Goal: Task Accomplishment & Management: Use online tool/utility

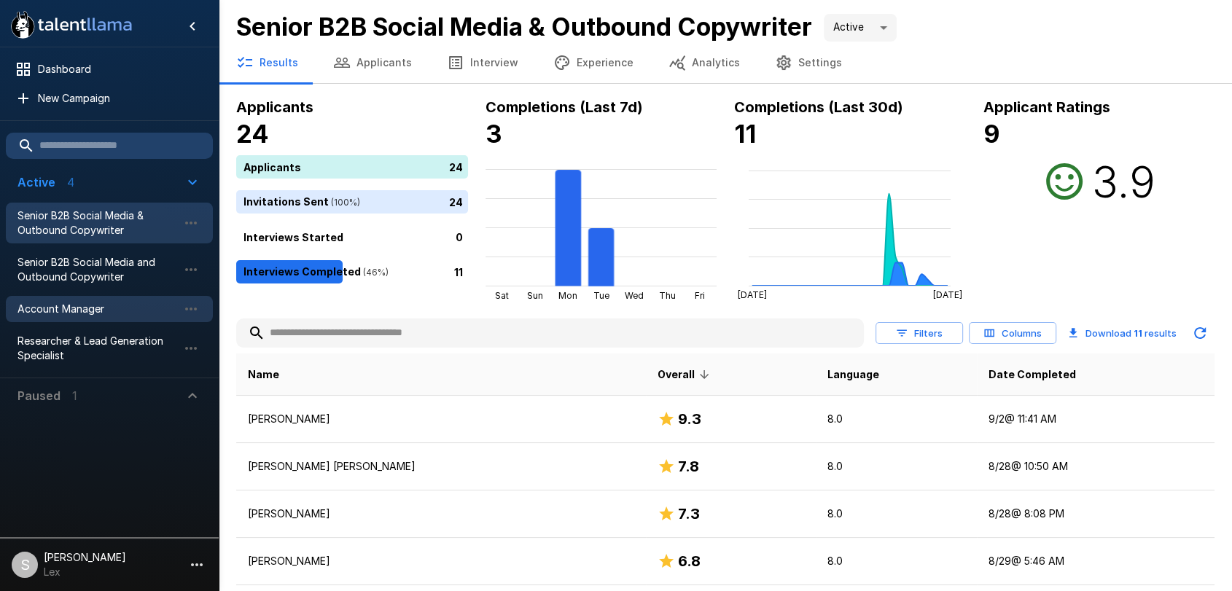
click at [70, 310] on span "Account Manager" at bounding box center [97, 309] width 160 height 15
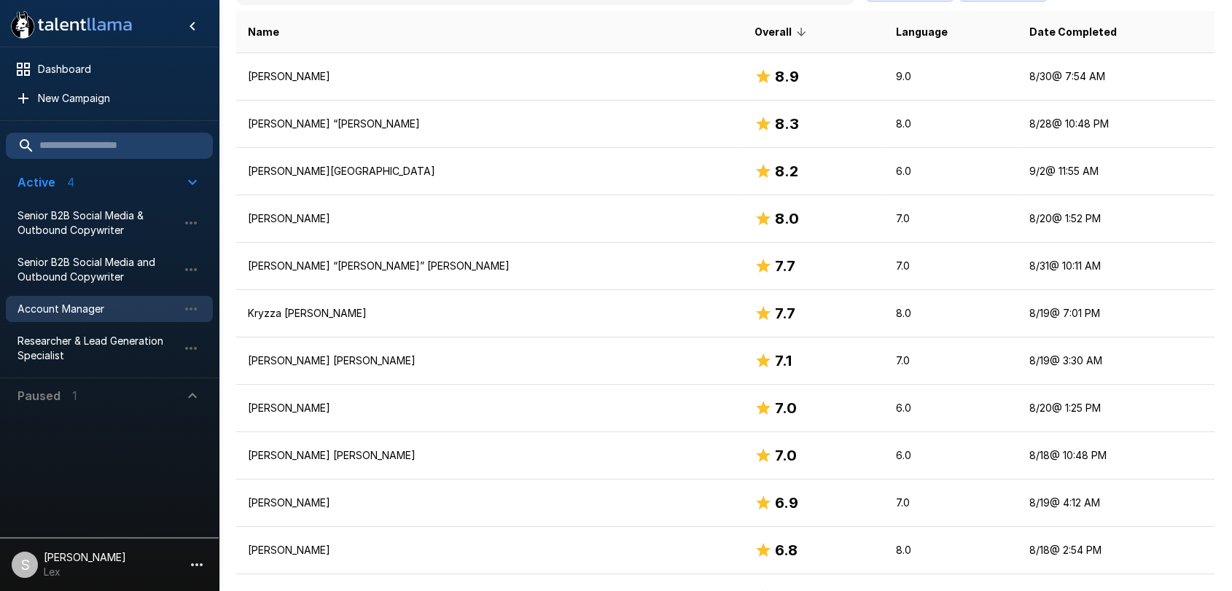
scroll to position [368, 0]
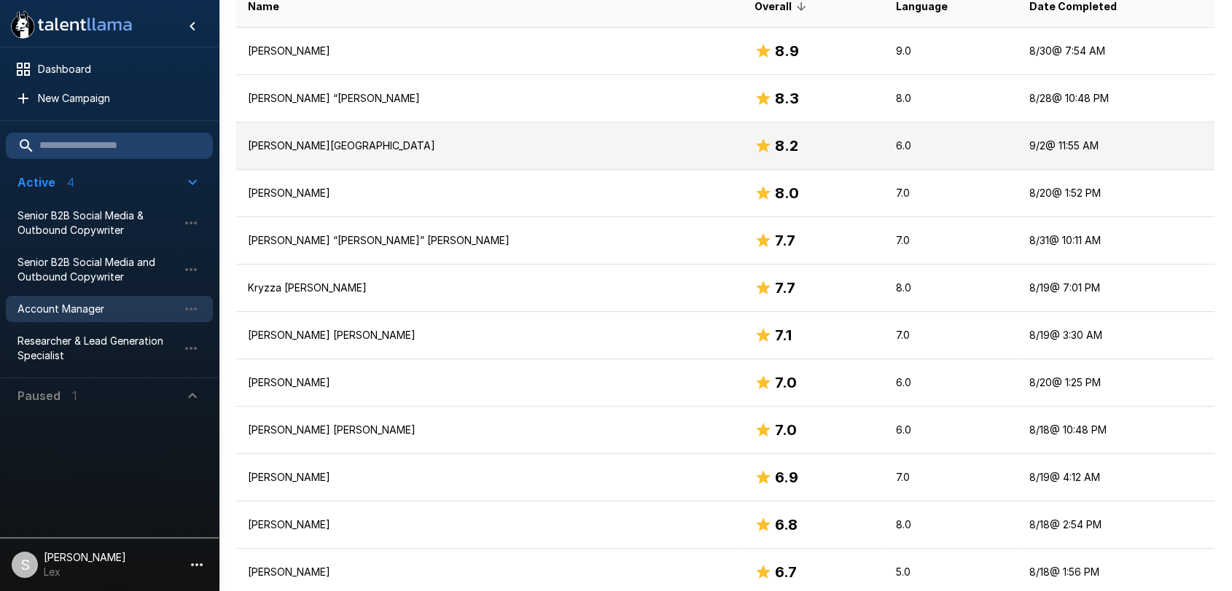
click at [316, 153] on td "[PERSON_NAME][GEOGRAPHIC_DATA]" at bounding box center [489, 145] width 507 height 47
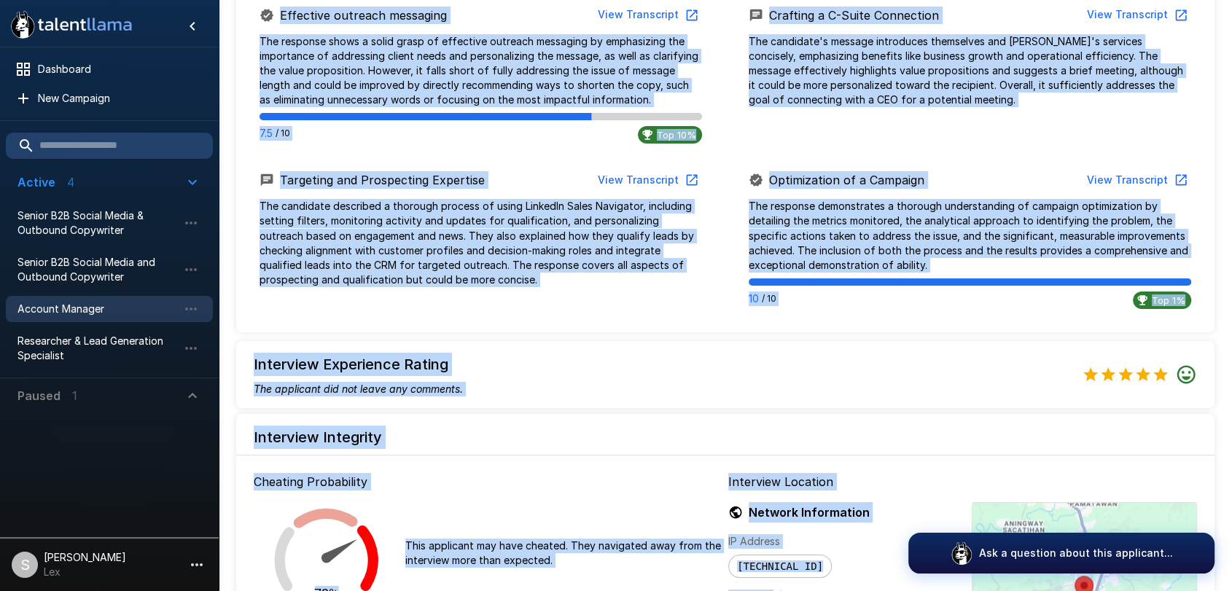
scroll to position [1562, 0]
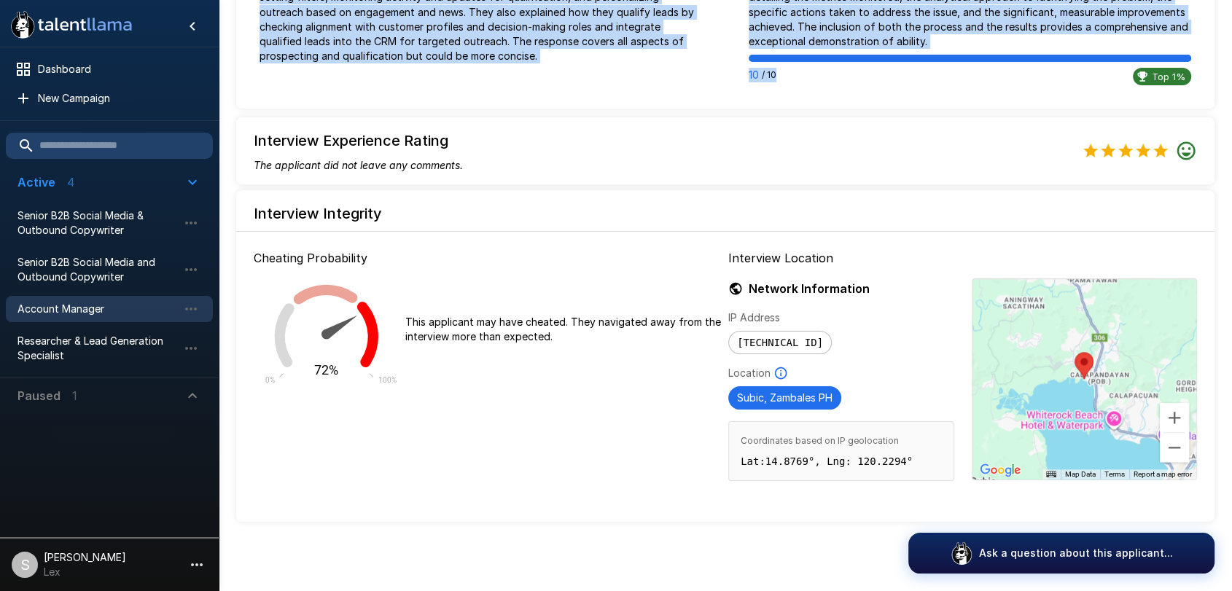
drag, startPoint x: 252, startPoint y: 141, endPoint x: 930, endPoint y: 91, distance: 679.7
copy div "Overall 8.2 " The candidate showed strong proficiency in the core areas of acco…"
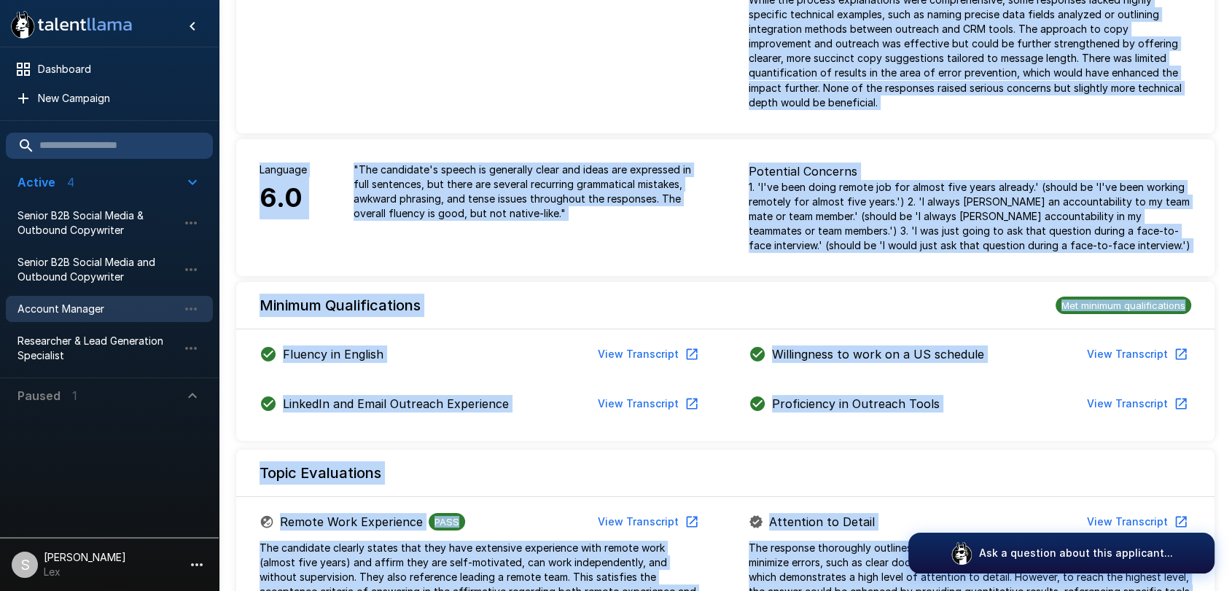
scroll to position [0, 0]
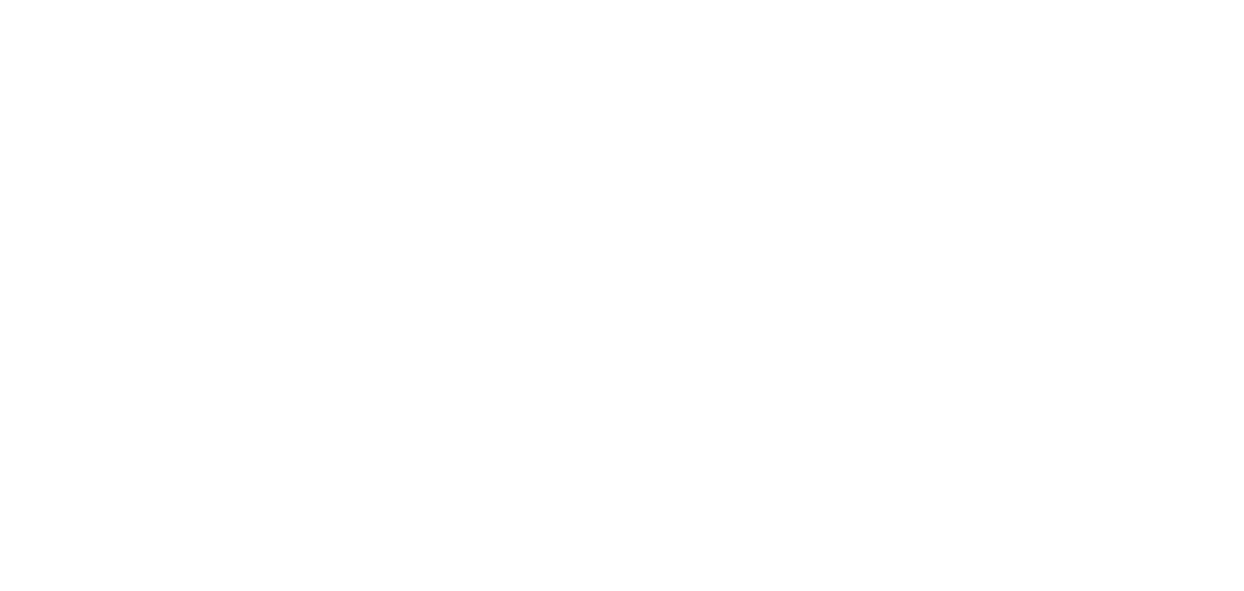
click at [289, 488] on div at bounding box center [622, 295] width 1244 height 591
